Goal: Task Accomplishment & Management: Manage account settings

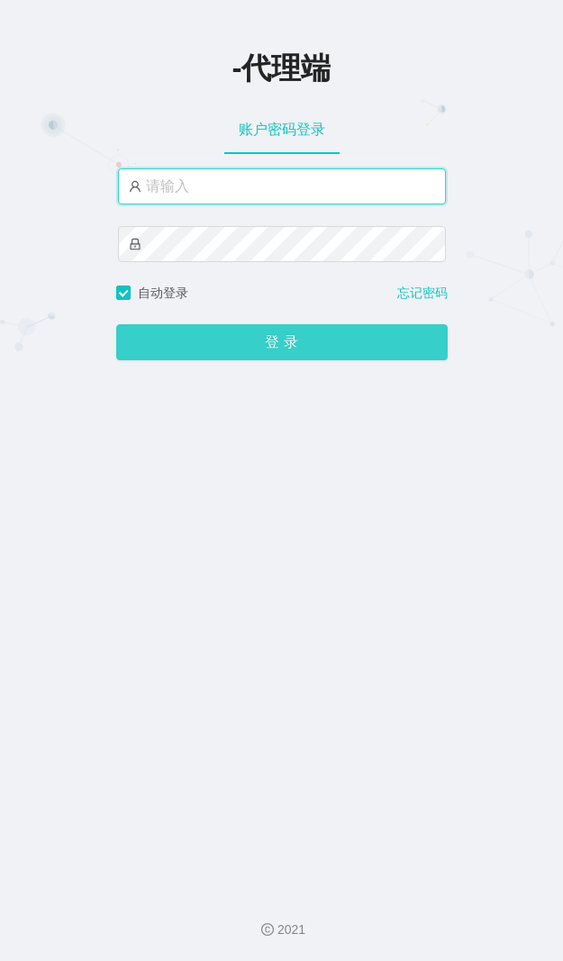
type input "xiaohei01"
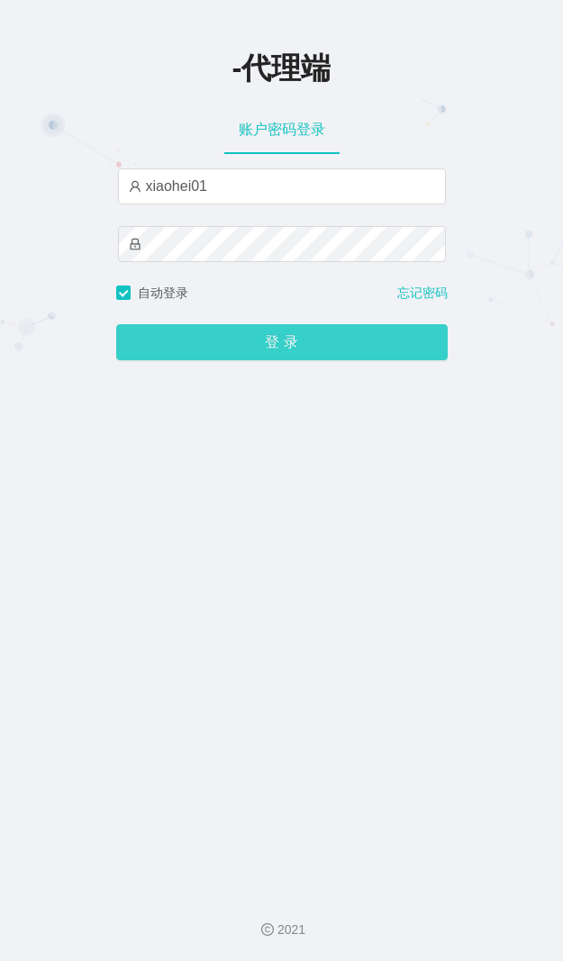
click at [267, 335] on button "登 录" at bounding box center [281, 342] width 331 height 36
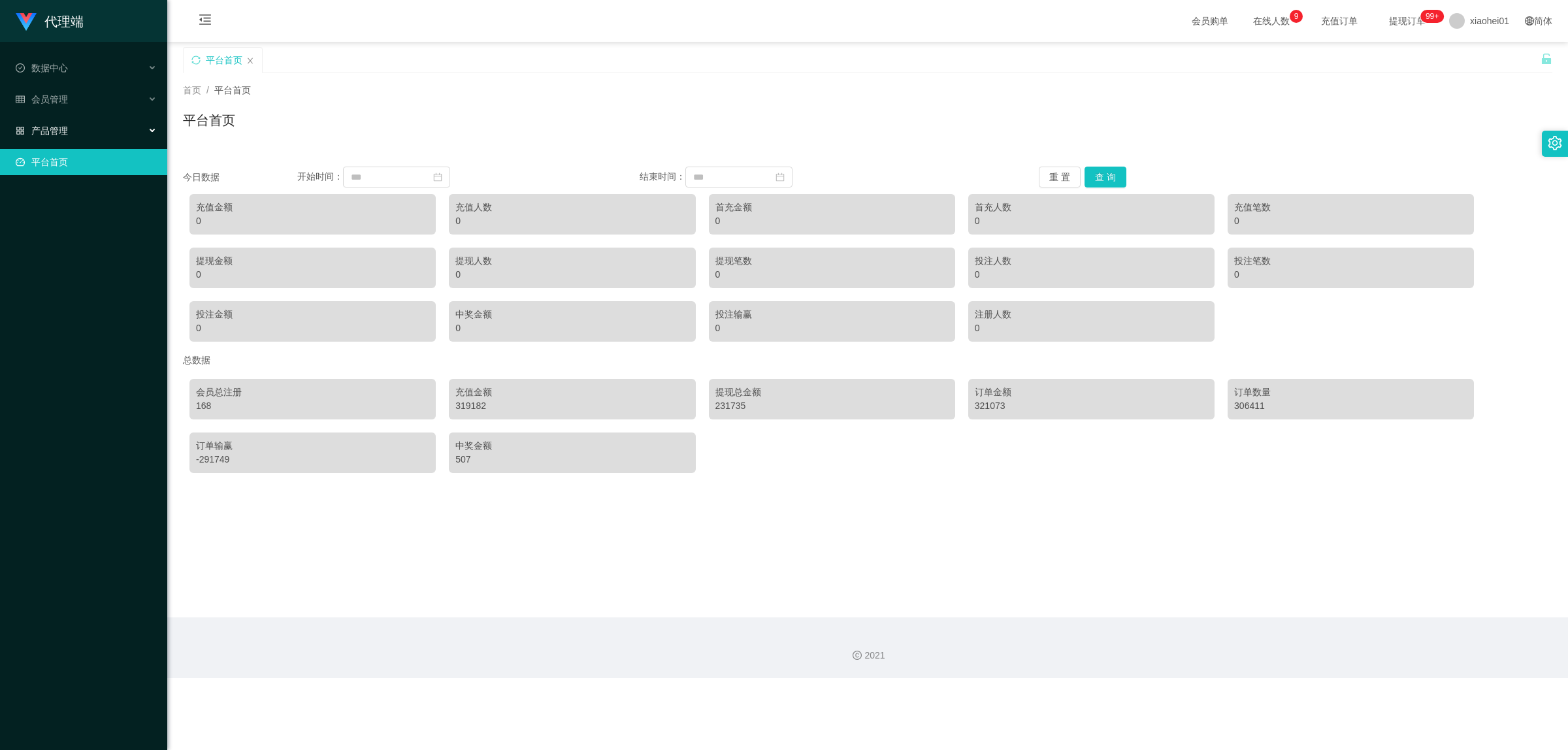
click at [86, 126] on div "产品管理" at bounding box center [83, 131] width 168 height 26
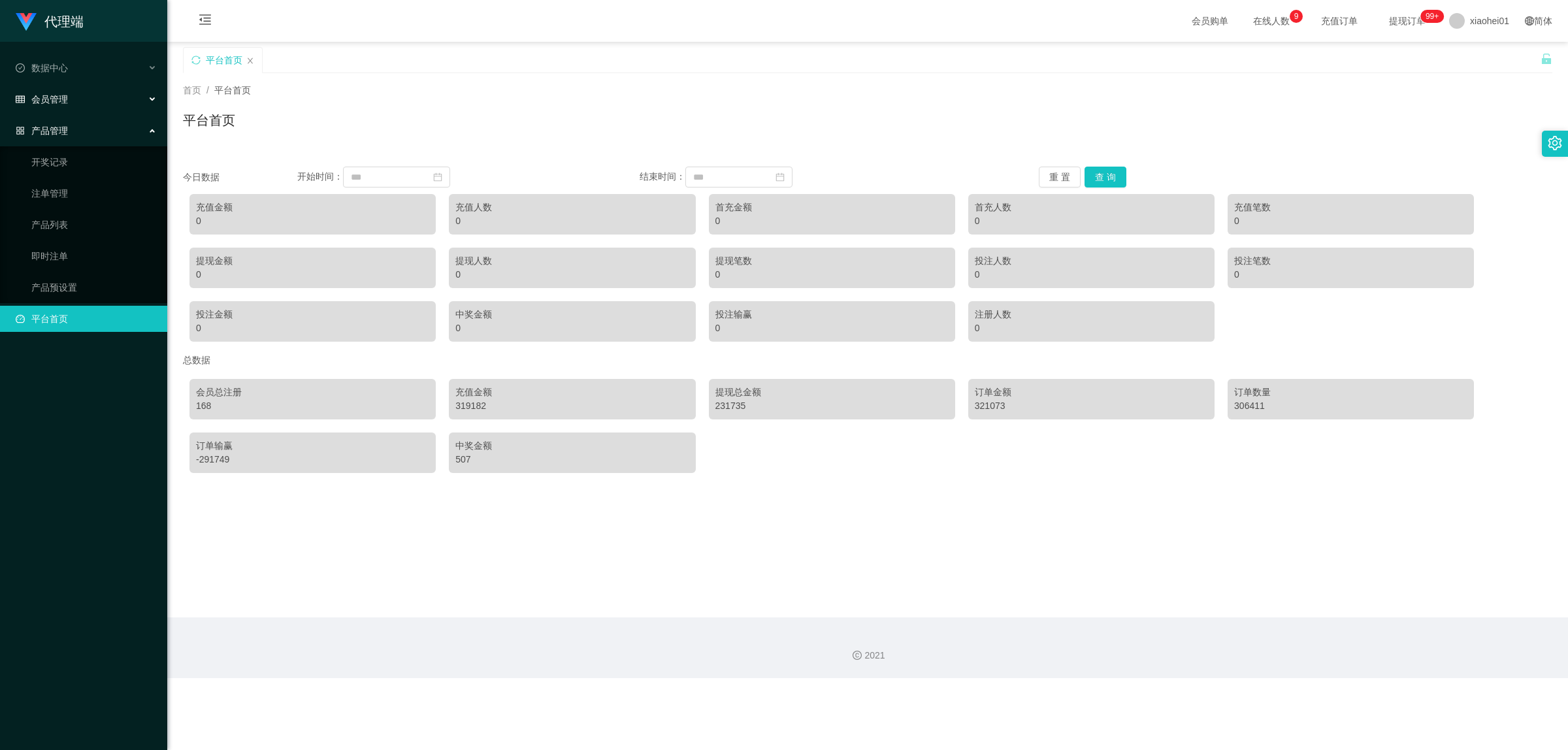
click at [67, 102] on span "会员管理" at bounding box center [42, 99] width 52 height 10
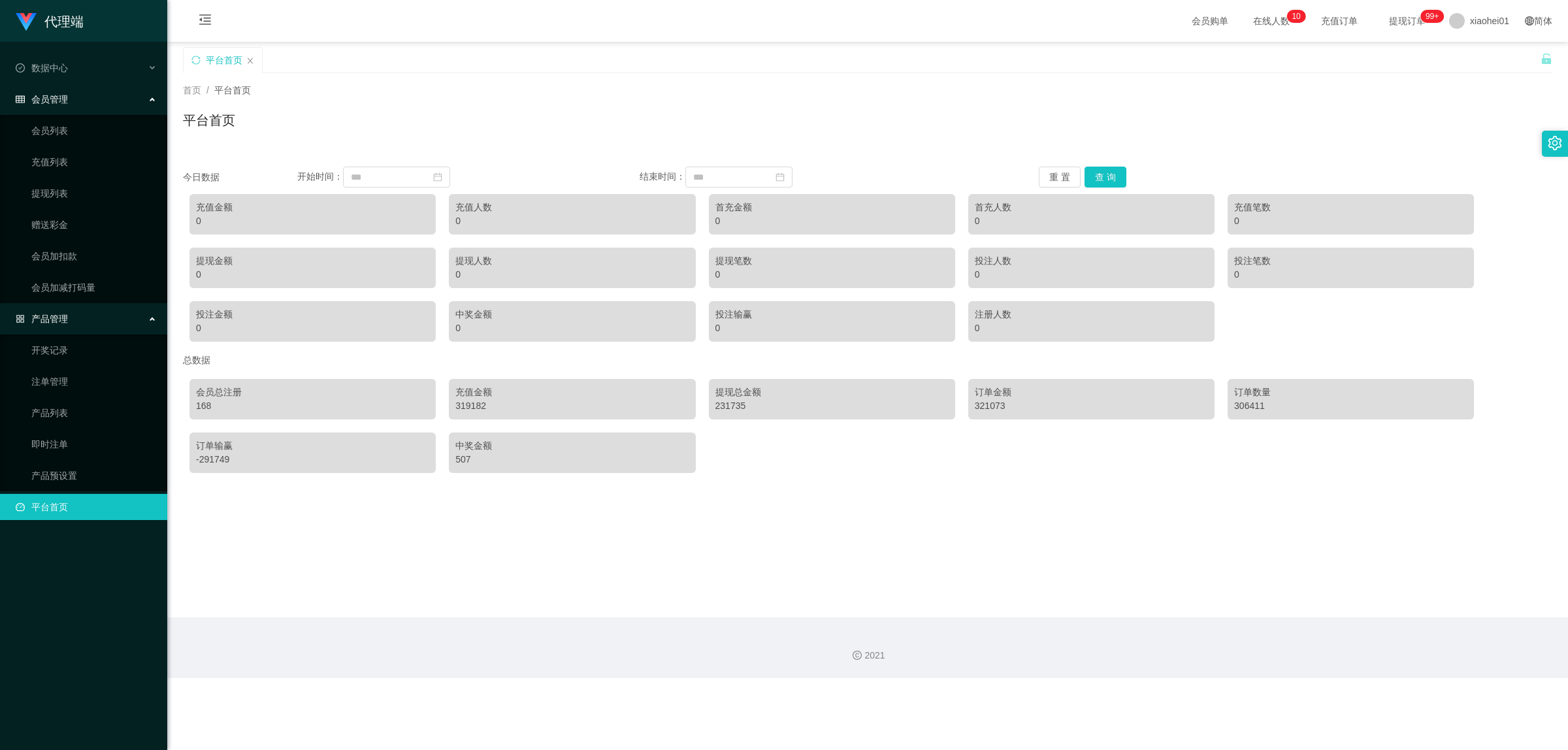
click at [54, 313] on span "产品管理" at bounding box center [42, 318] width 52 height 10
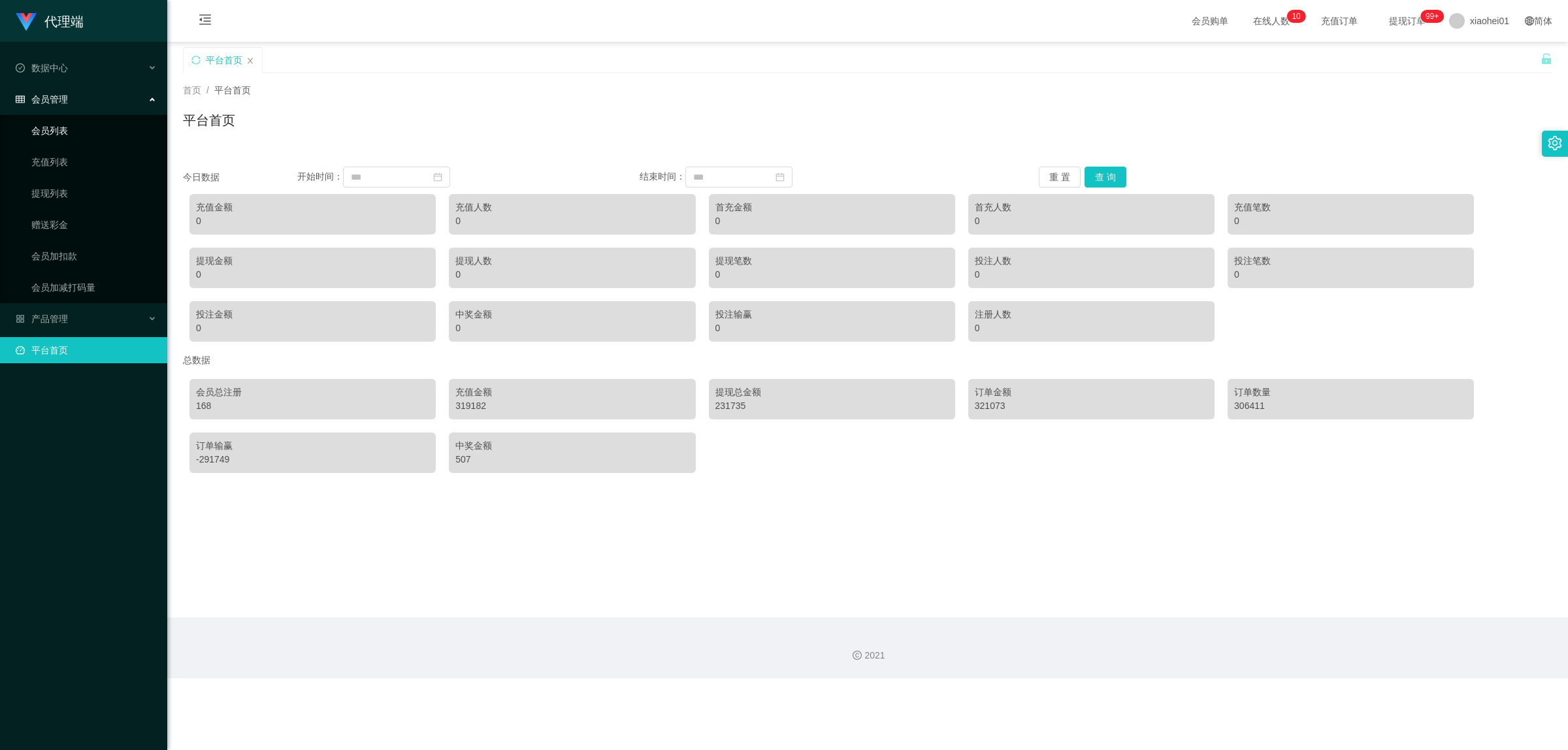
click at [57, 136] on link "会员列表" at bounding box center [94, 131] width 126 height 26
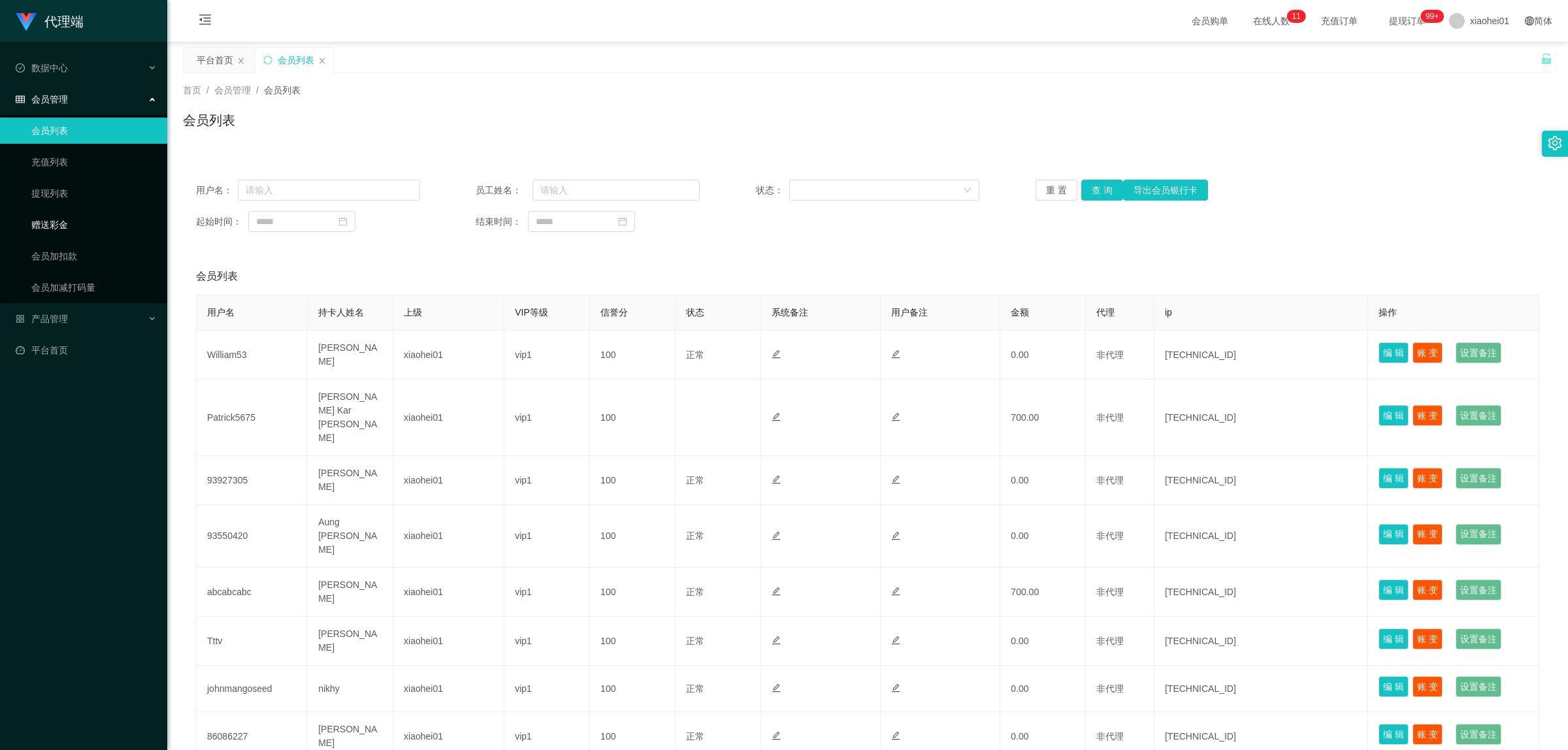
click at [52, 230] on link "赠送彩金" at bounding box center [94, 225] width 126 height 26
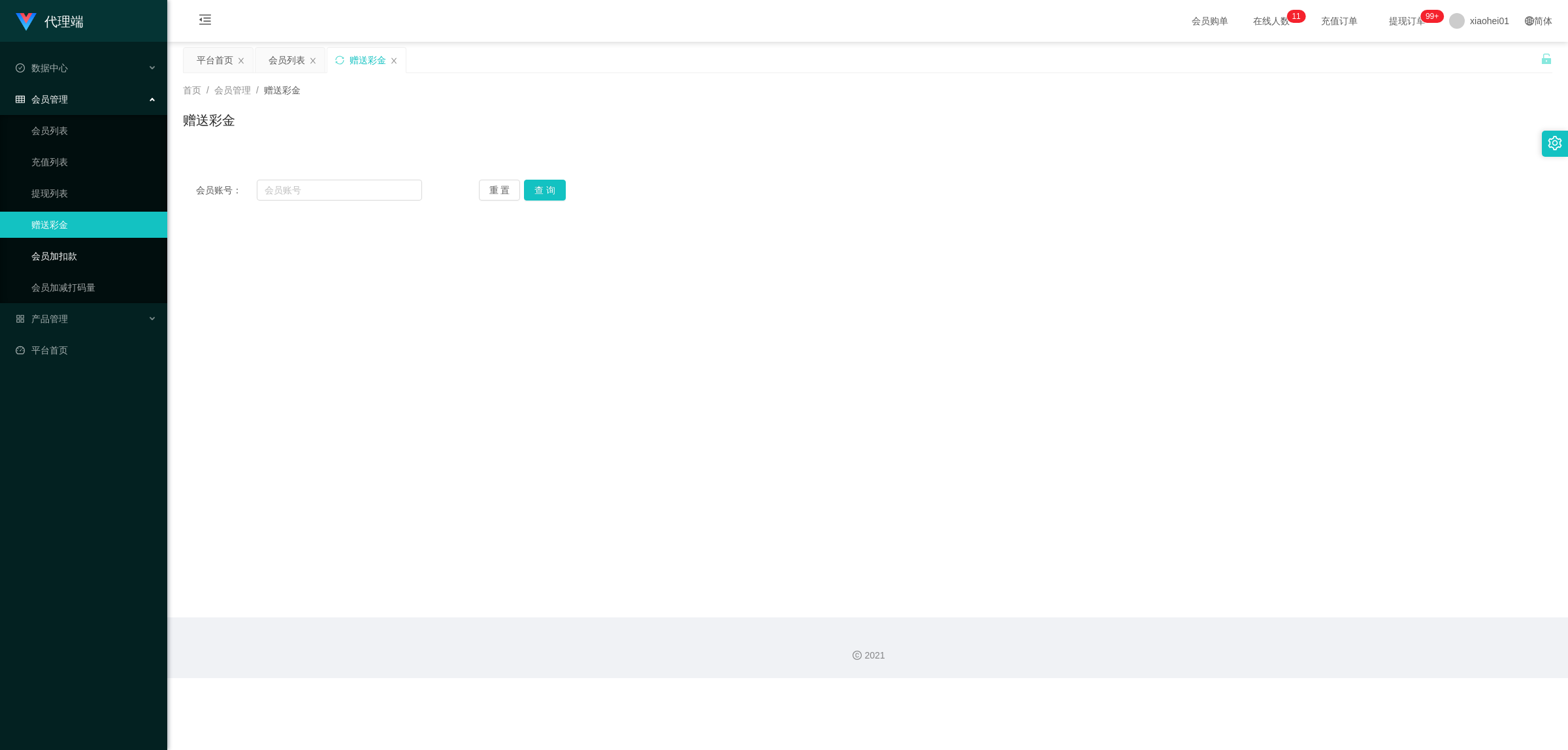
click at [57, 252] on link "会员加扣款" at bounding box center [94, 256] width 126 height 26
click at [59, 165] on link "充值列表" at bounding box center [94, 162] width 126 height 26
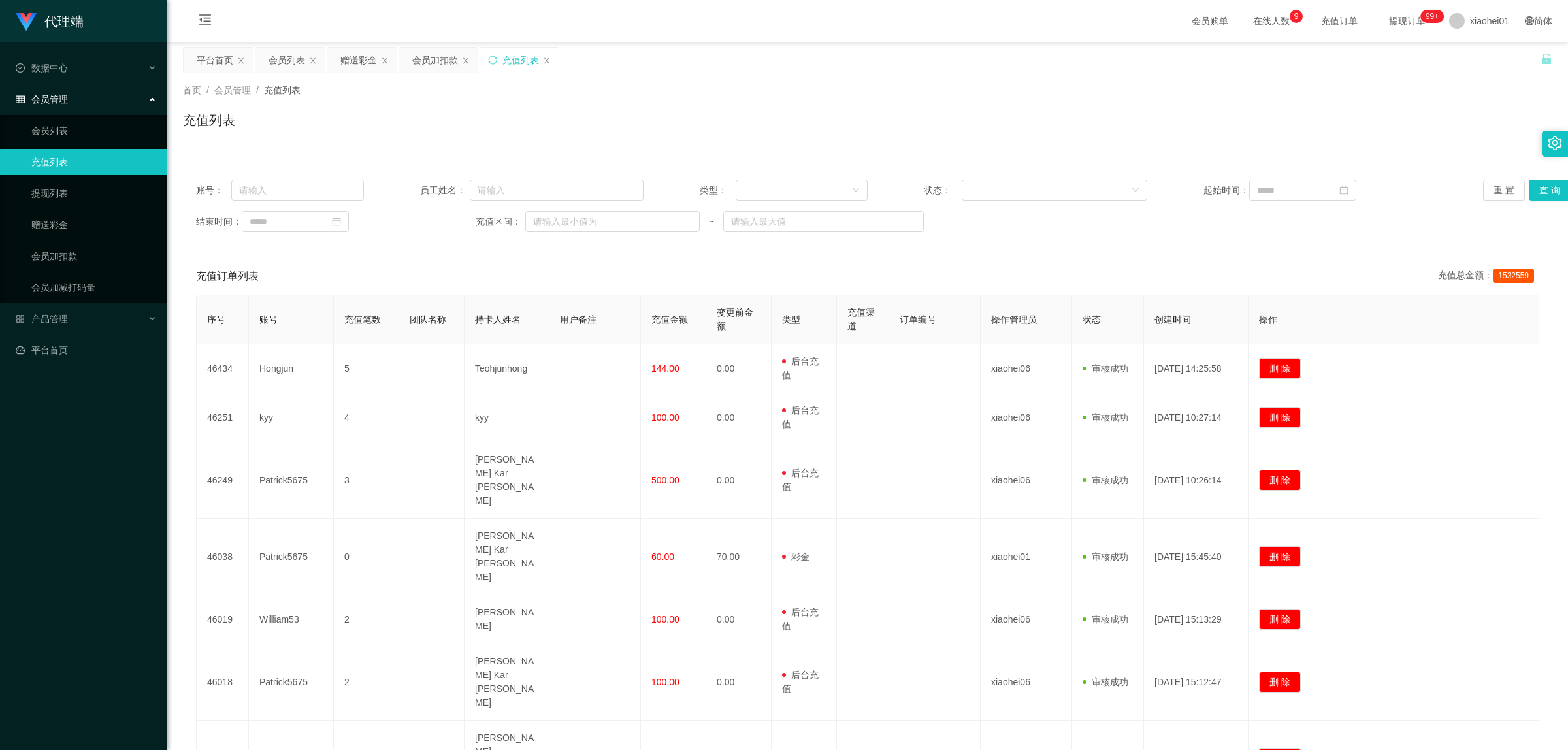
click at [421, 53] on div "充值列表" at bounding box center [520, 60] width 36 height 25
click at [421, 59] on div "会员加扣款" at bounding box center [435, 60] width 46 height 25
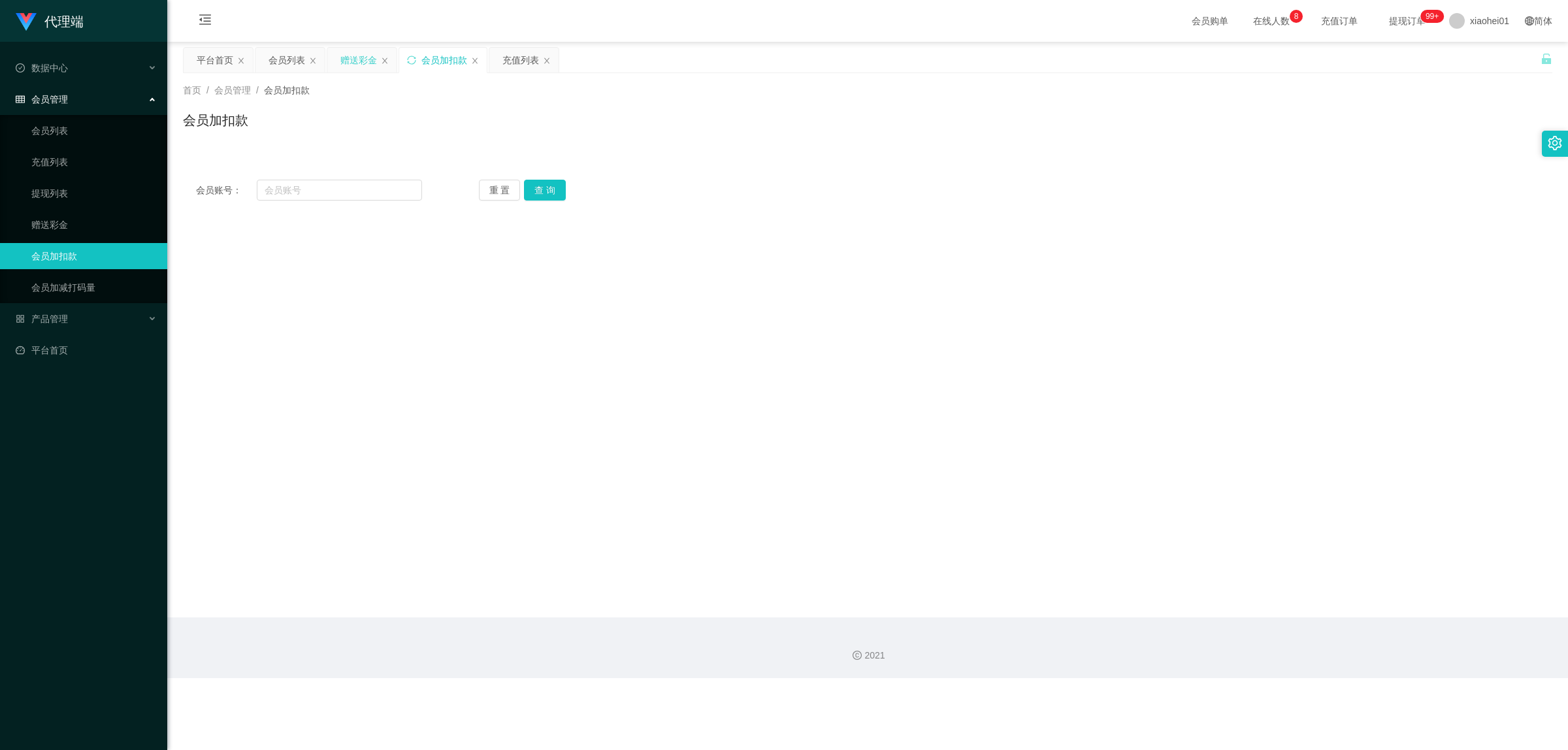
click at [366, 60] on div "赠送彩金" at bounding box center [358, 60] width 36 height 25
click at [278, 61] on div "会员列表" at bounding box center [287, 60] width 36 height 25
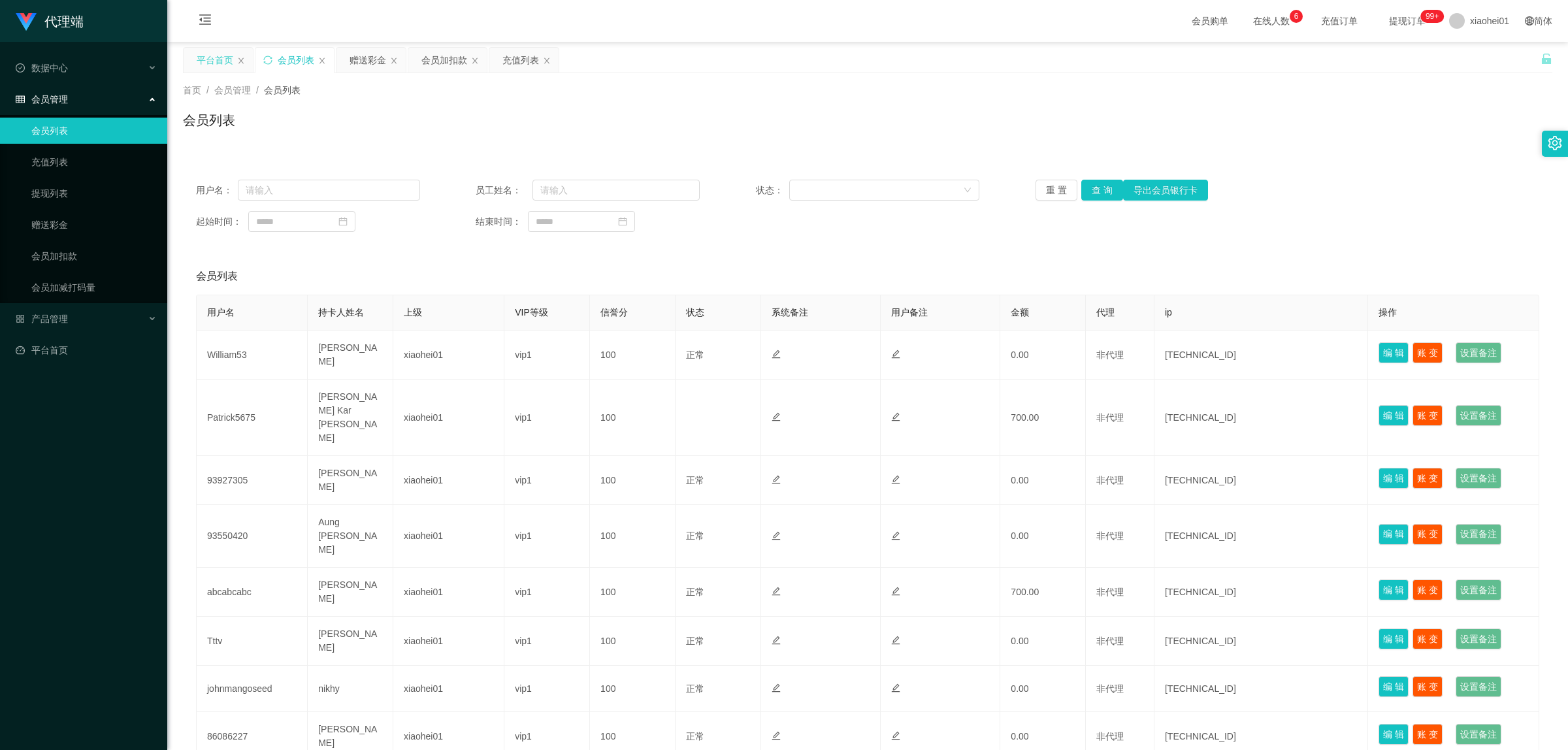
click at [226, 57] on div "平台首页" at bounding box center [215, 60] width 36 height 25
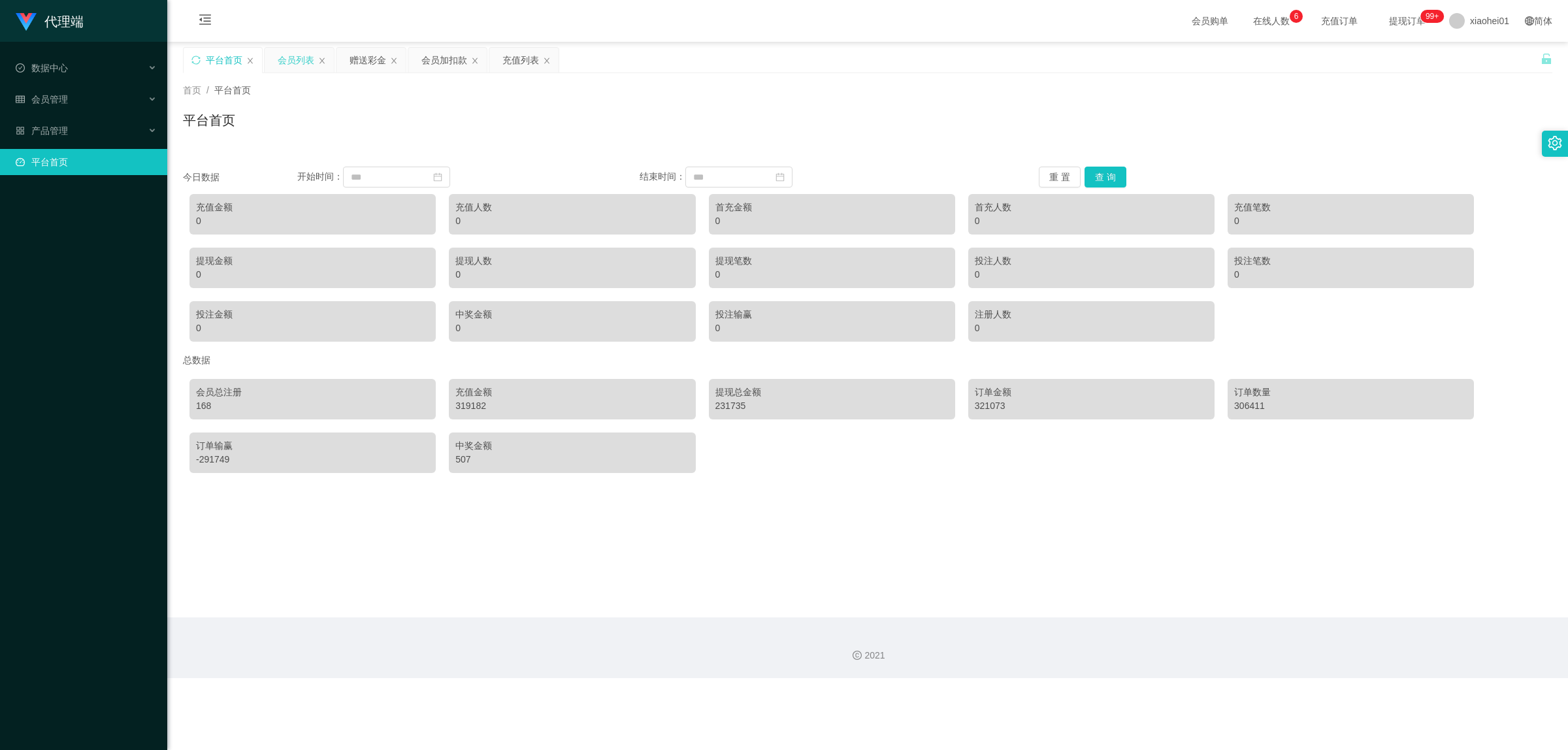
click at [276, 60] on div "会员列表" at bounding box center [299, 60] width 69 height 25
click at [361, 61] on div "赠送彩金" at bounding box center [368, 60] width 36 height 25
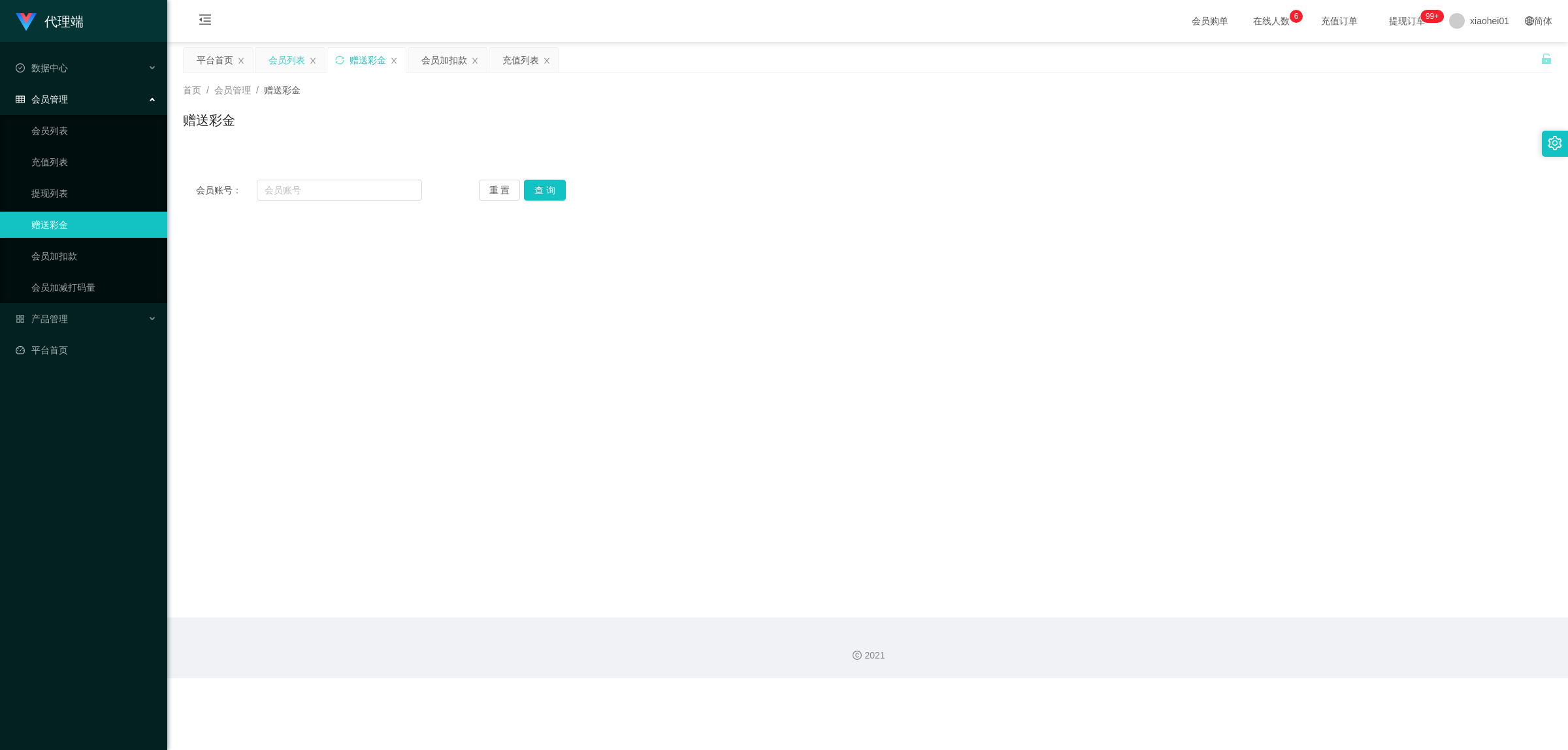
click at [282, 64] on div "会员列表" at bounding box center [287, 60] width 36 height 25
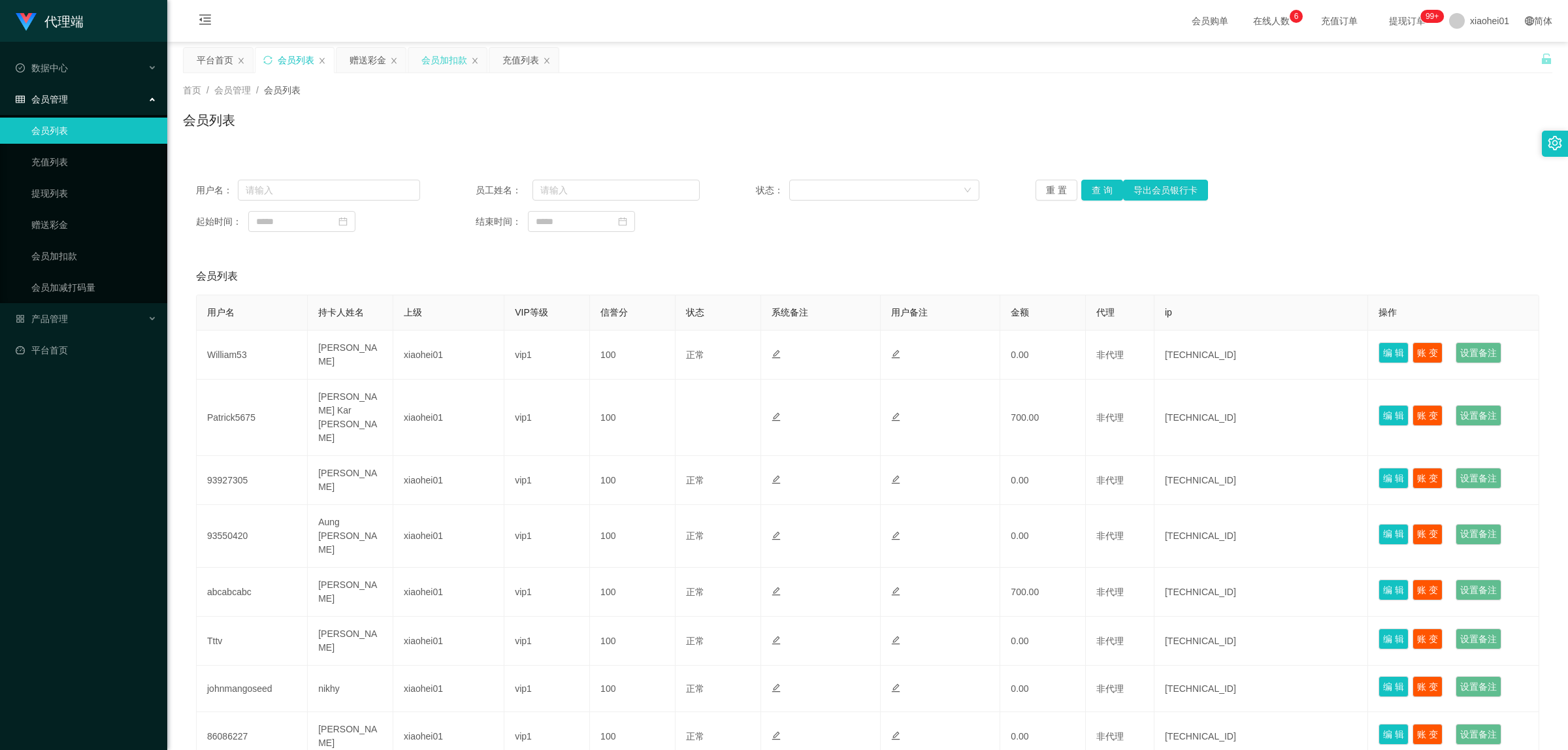
click at [421, 69] on div "会员加扣款" at bounding box center [444, 60] width 46 height 25
